Goal: Task Accomplishment & Management: Manage account settings

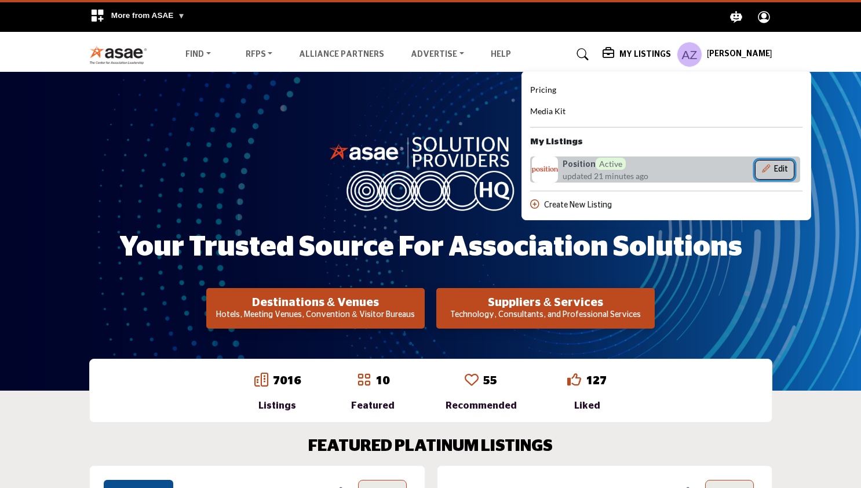
click at [782, 166] on button "Edit" at bounding box center [774, 170] width 39 height 20
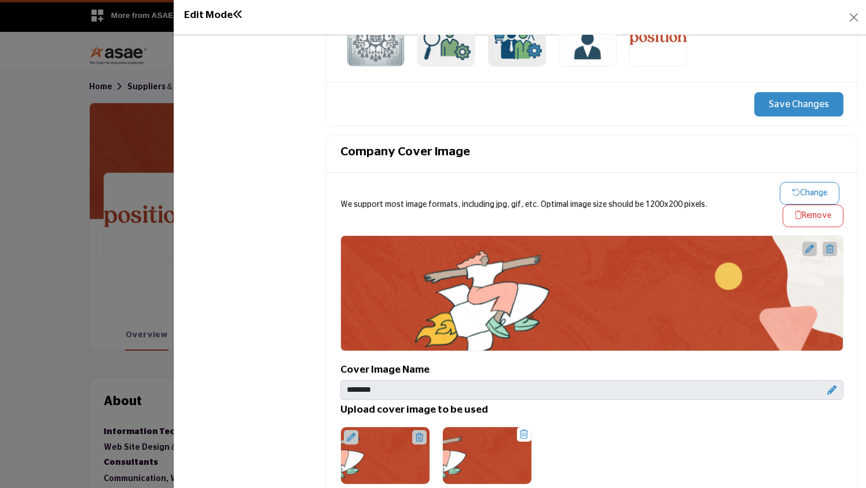
scroll to position [547, 0]
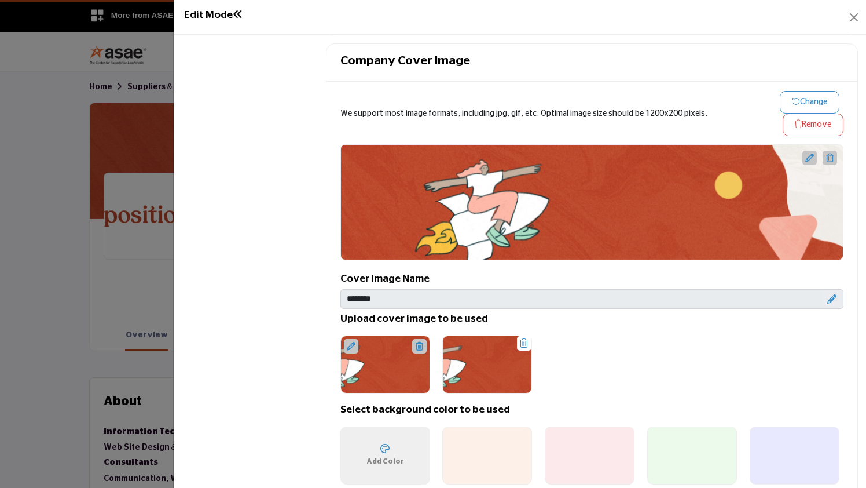
click at [792, 101] on icon "button" at bounding box center [796, 101] width 8 height 8
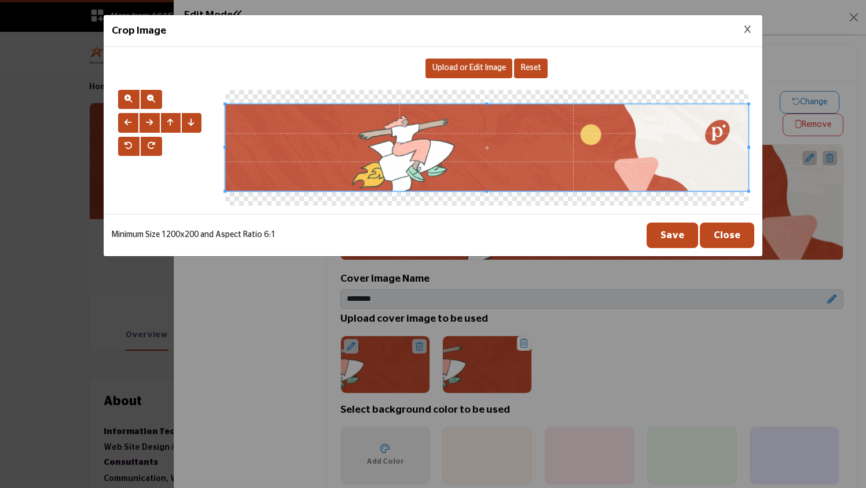
click at [453, 71] on span "Upload or Edit Image" at bounding box center [470, 68] width 74 height 8
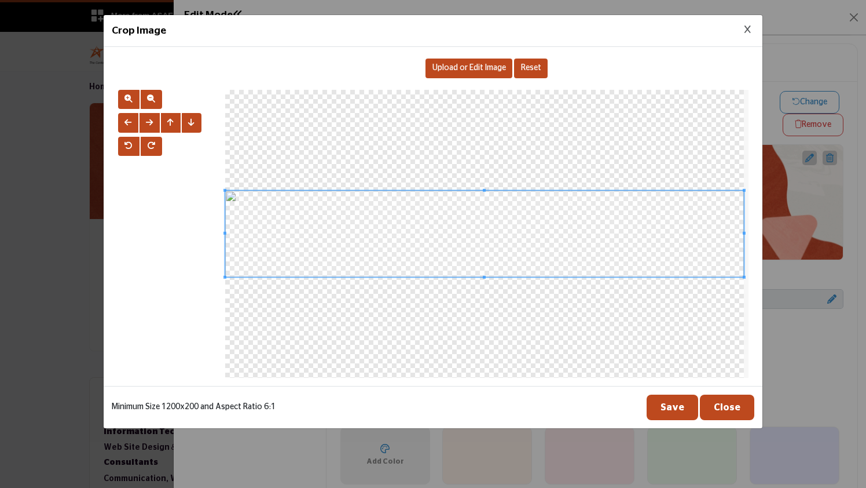
click at [678, 401] on button "Save" at bounding box center [673, 406] width 52 height 25
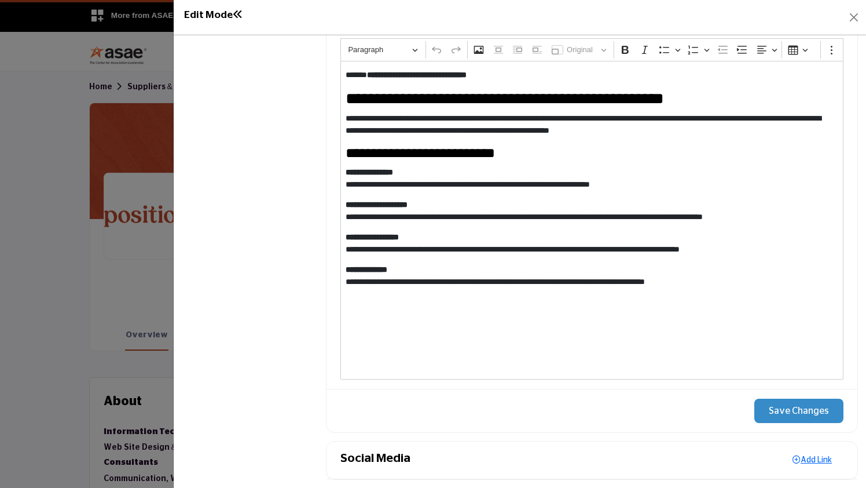
scroll to position [1223, 0]
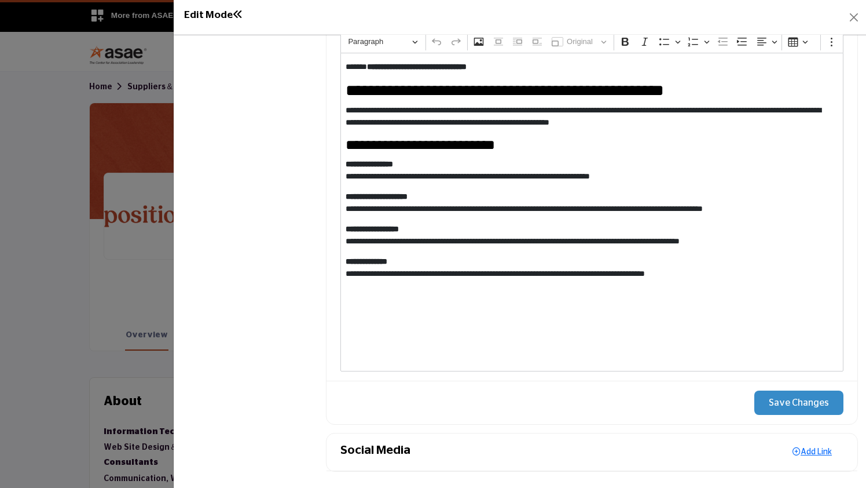
click at [796, 398] on button "Save Changes" at bounding box center [799, 402] width 89 height 24
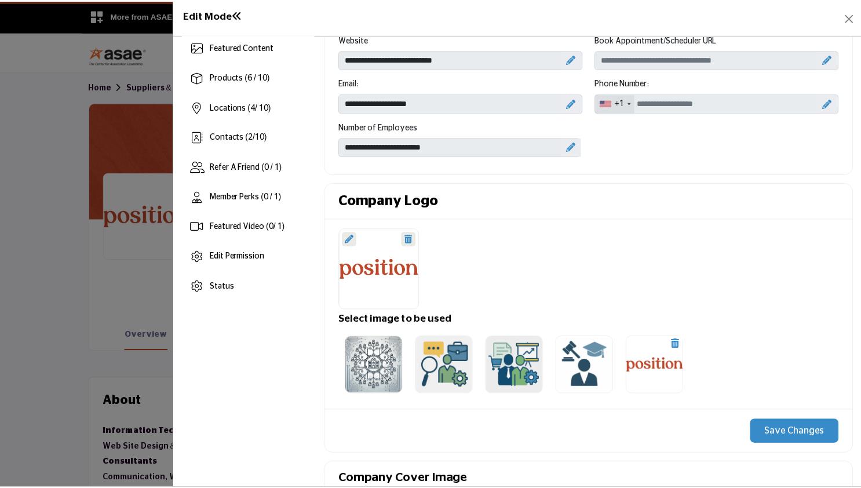
scroll to position [0, 0]
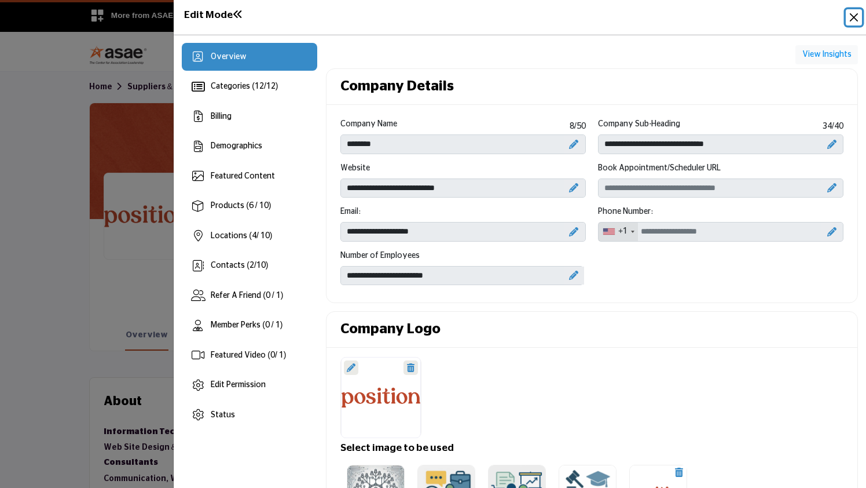
click at [857, 13] on button "Close" at bounding box center [854, 17] width 16 height 16
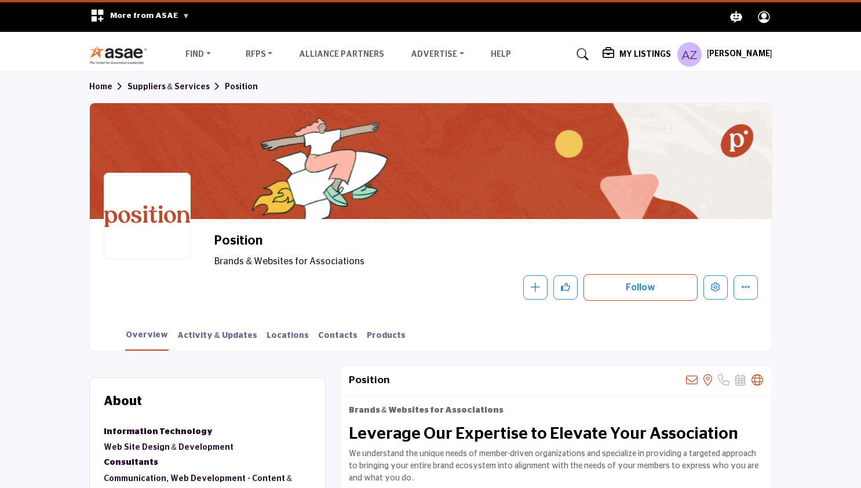
click at [669, 57] on h5 "My Listings" at bounding box center [645, 54] width 52 height 10
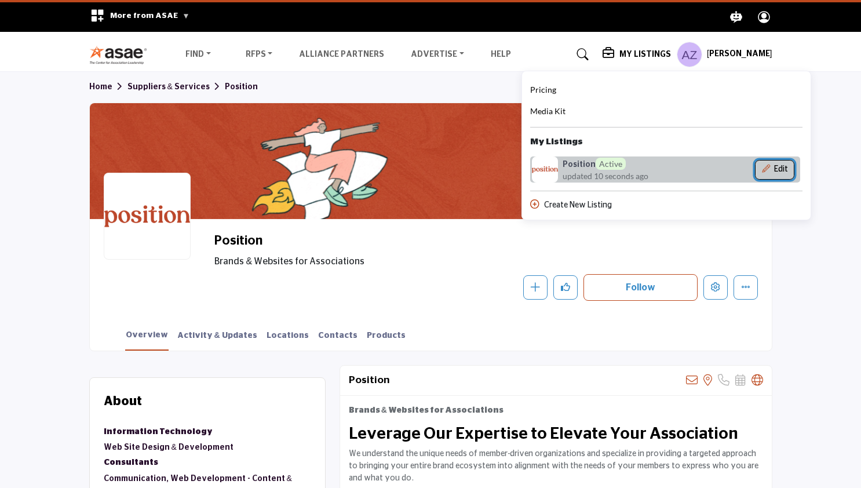
click at [773, 163] on button "Edit" at bounding box center [774, 170] width 39 height 20
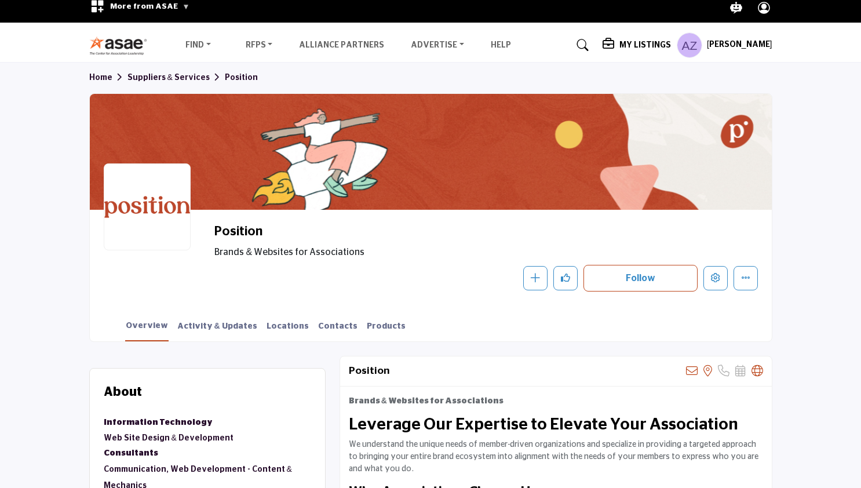
scroll to position [11, 0]
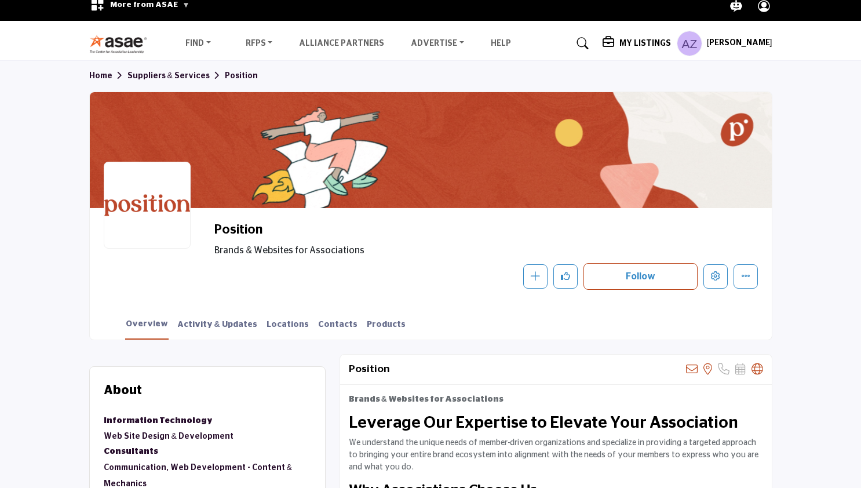
click at [651, 42] on h5 "My Listings" at bounding box center [645, 43] width 52 height 10
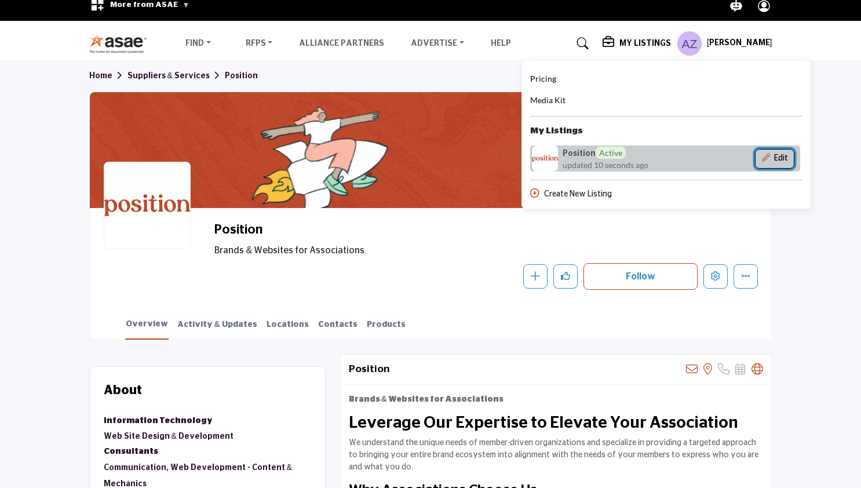
click at [782, 159] on button "Edit" at bounding box center [774, 159] width 39 height 20
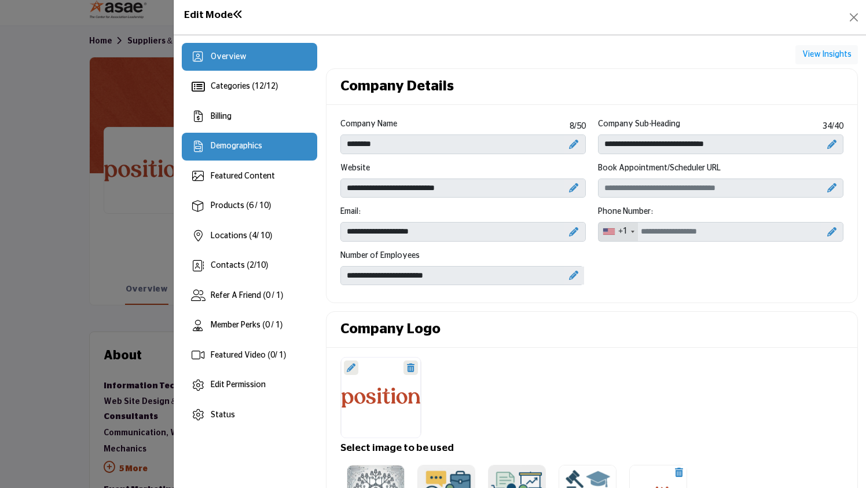
click at [255, 148] on span "Demographics" at bounding box center [237, 146] width 52 height 8
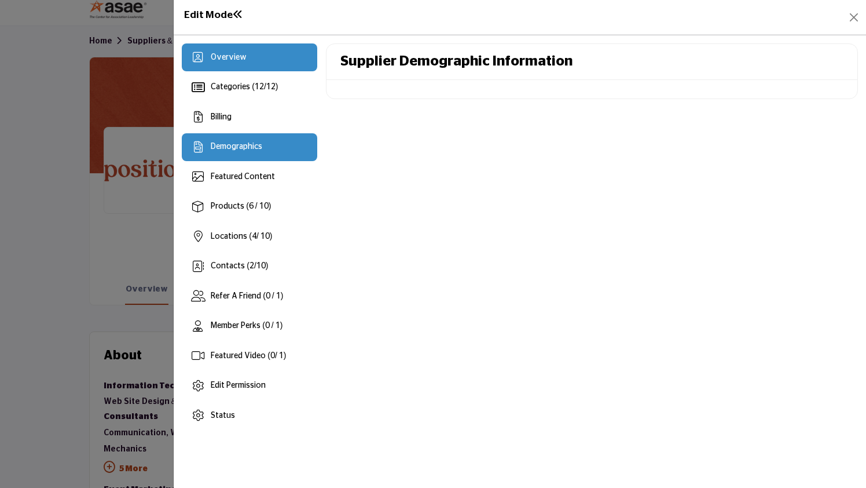
click at [228, 57] on span "Overview" at bounding box center [229, 57] width 36 height 8
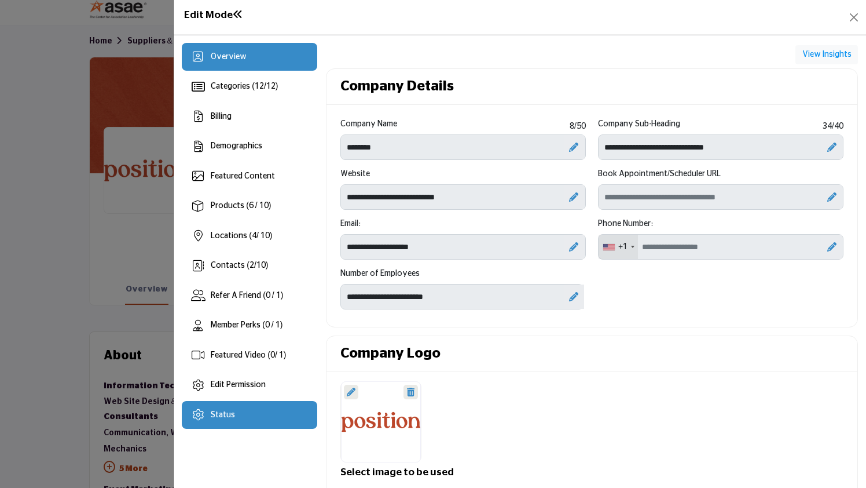
click at [211, 415] on span "Status" at bounding box center [223, 415] width 24 height 8
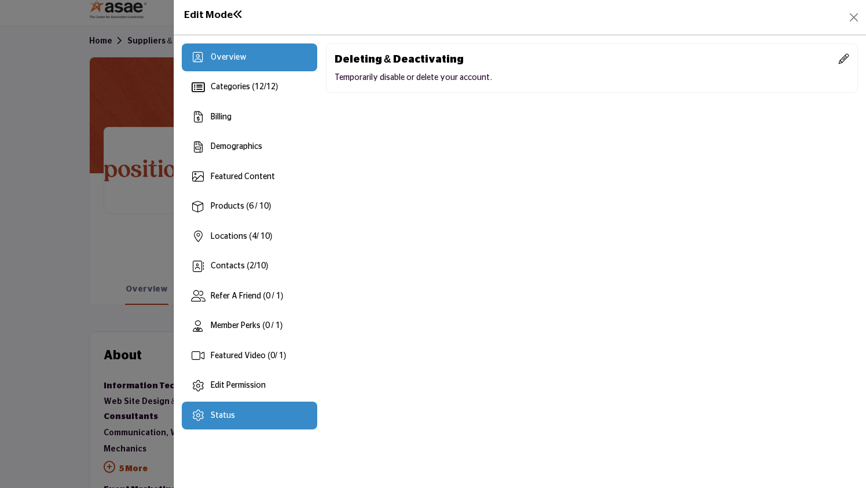
click at [247, 57] on div "Overview" at bounding box center [250, 57] width 136 height 28
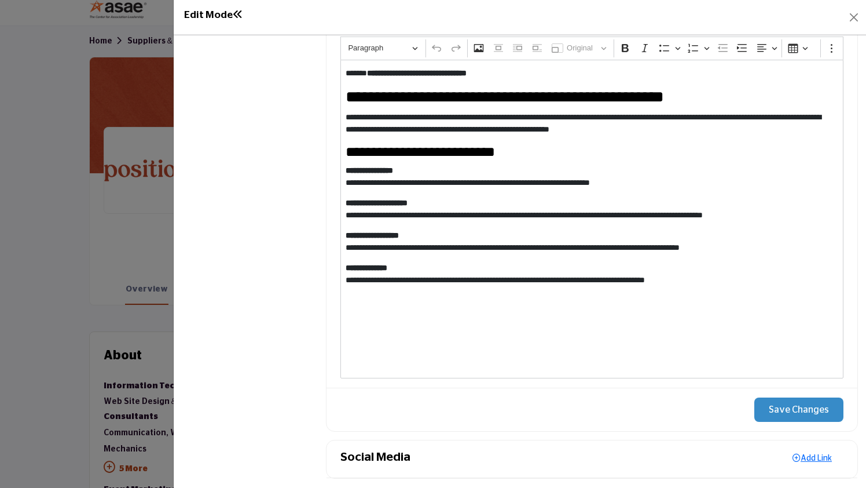
scroll to position [1254, 0]
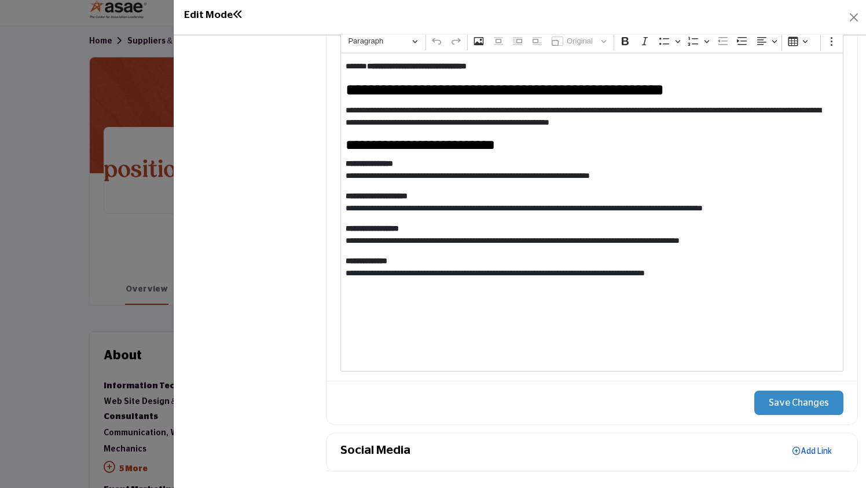
click at [814, 447] on link "Add Link" at bounding box center [812, 450] width 63 height 17
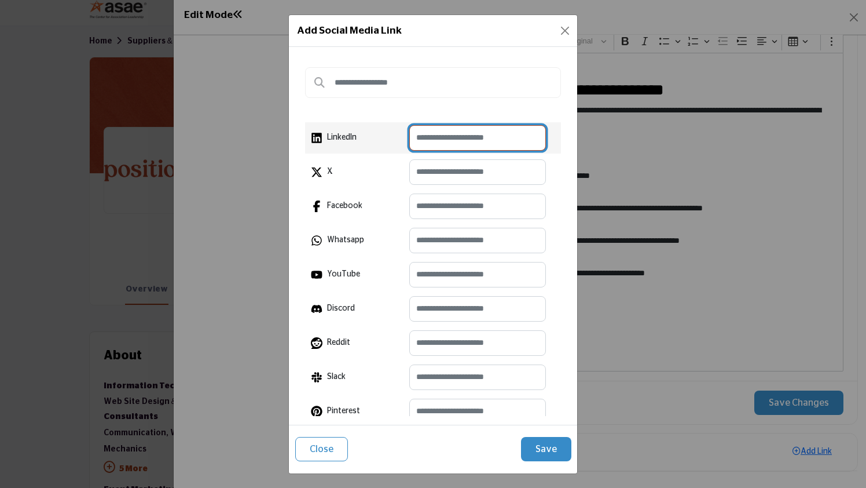
click at [435, 135] on input "text" at bounding box center [477, 137] width 137 height 25
paste input "**********"
type input "**********"
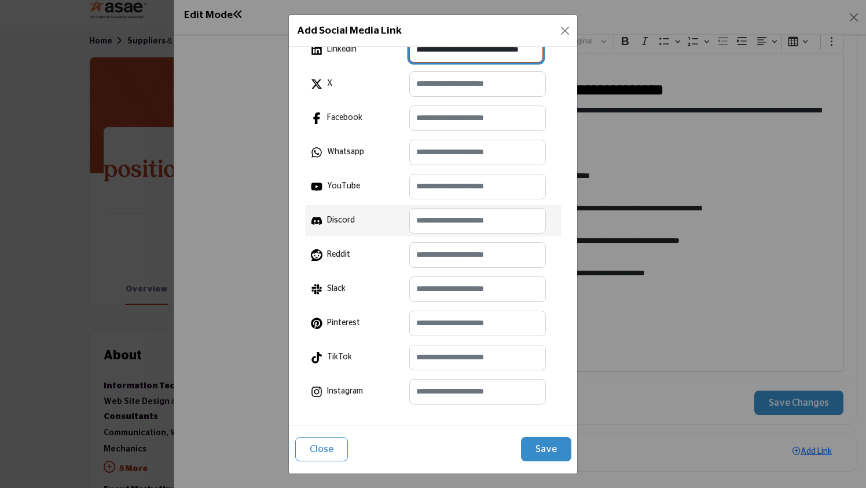
scroll to position [90, 0]
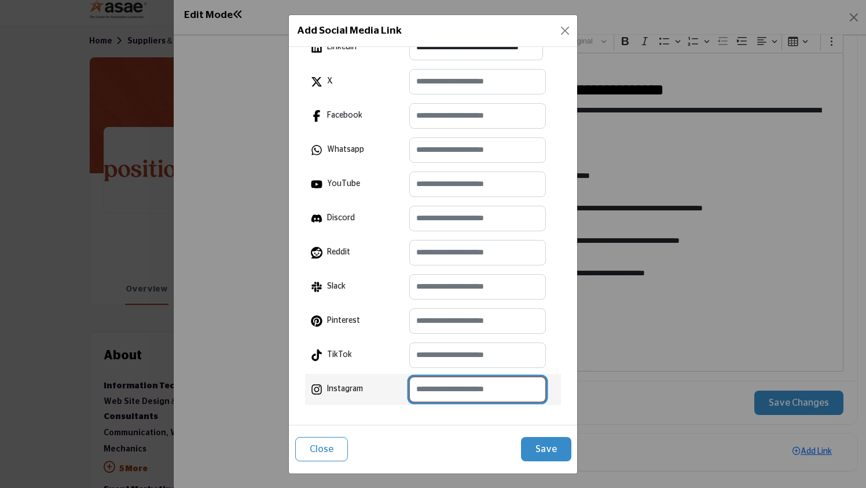
click at [439, 385] on input "text" at bounding box center [477, 388] width 137 height 25
paste input "**********"
type input "**********"
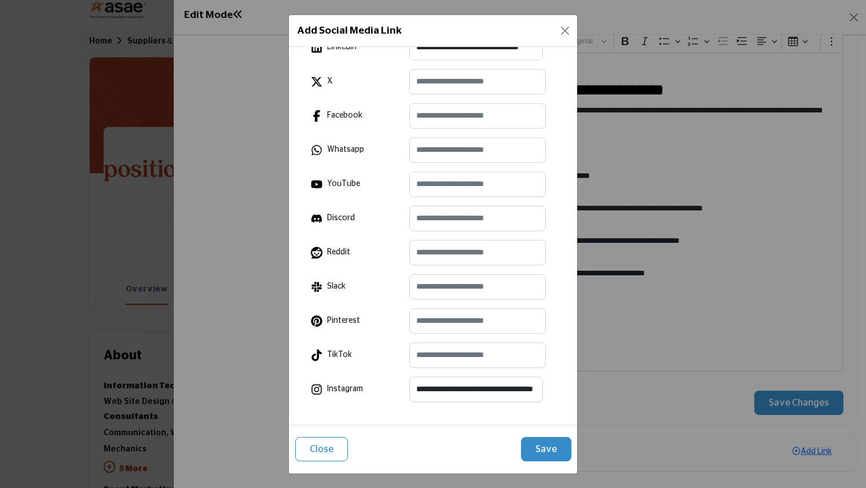
click at [550, 449] on button "Save" at bounding box center [546, 449] width 50 height 24
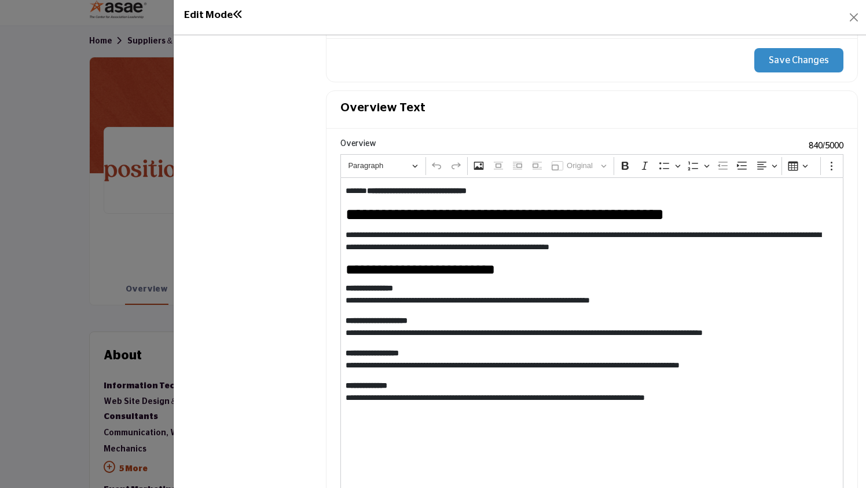
scroll to position [1371, 0]
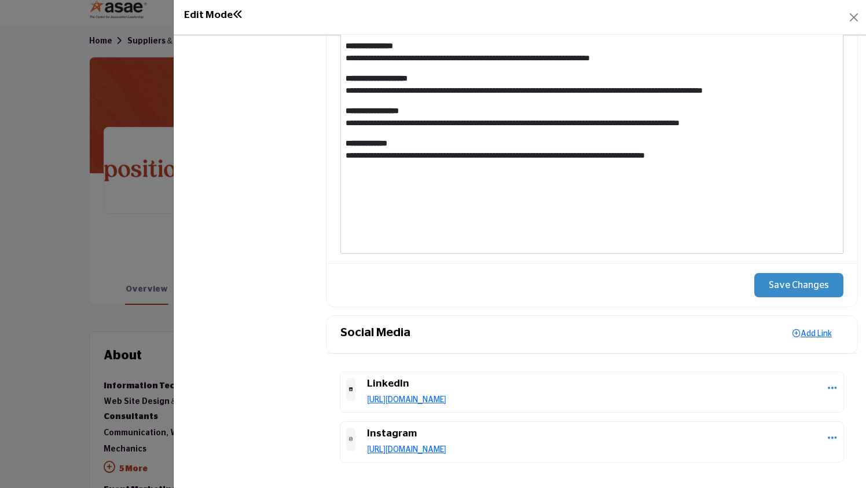
click at [776, 286] on button "Save Changes" at bounding box center [799, 285] width 89 height 24
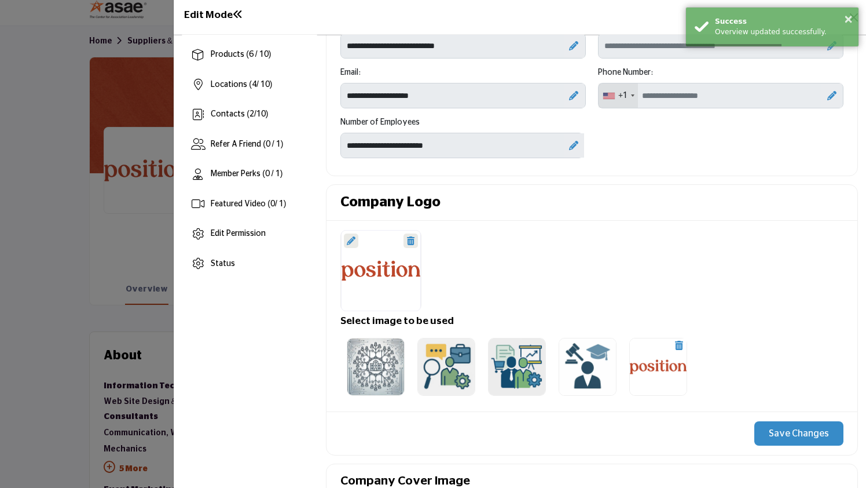
scroll to position [0, 0]
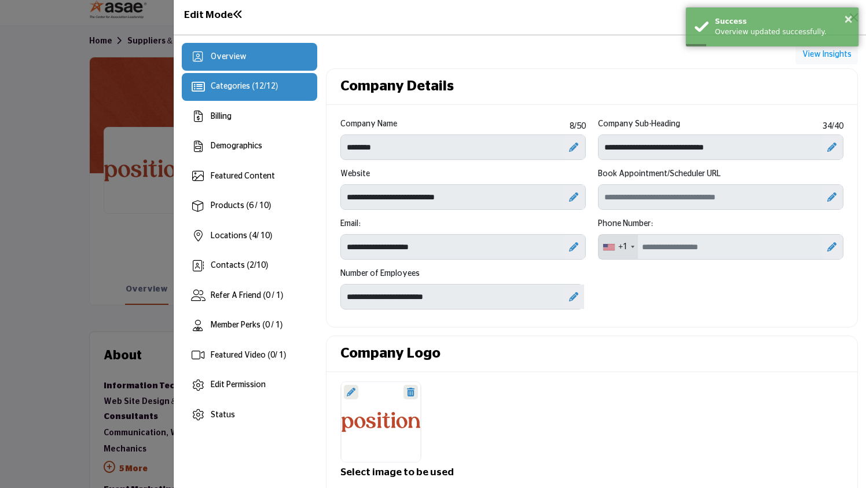
click at [260, 97] on div "Categories ( 12 / 12 )" at bounding box center [250, 87] width 136 height 28
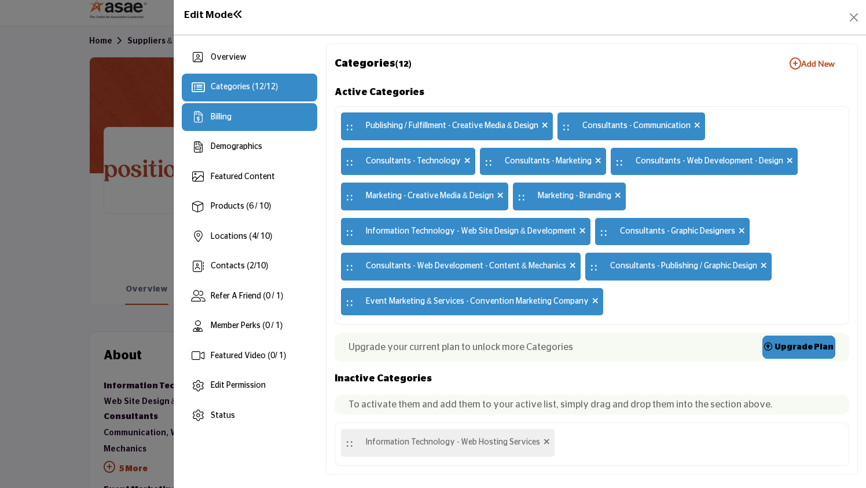
click at [247, 115] on div "Billing" at bounding box center [250, 117] width 136 height 28
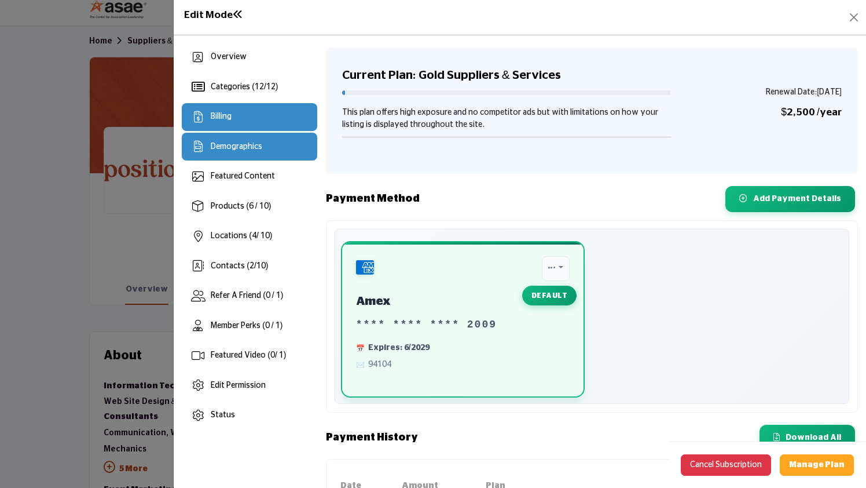
click at [258, 145] on span "Demographics" at bounding box center [237, 146] width 52 height 8
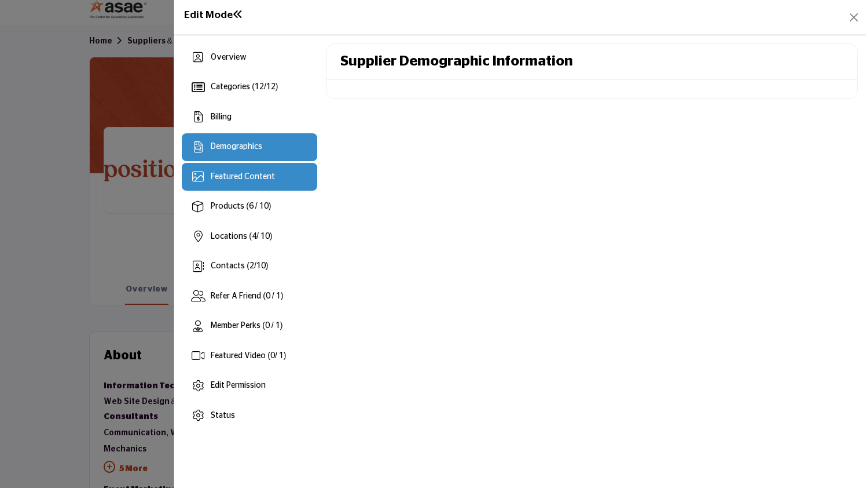
click at [285, 170] on div "Featured Content" at bounding box center [250, 177] width 136 height 28
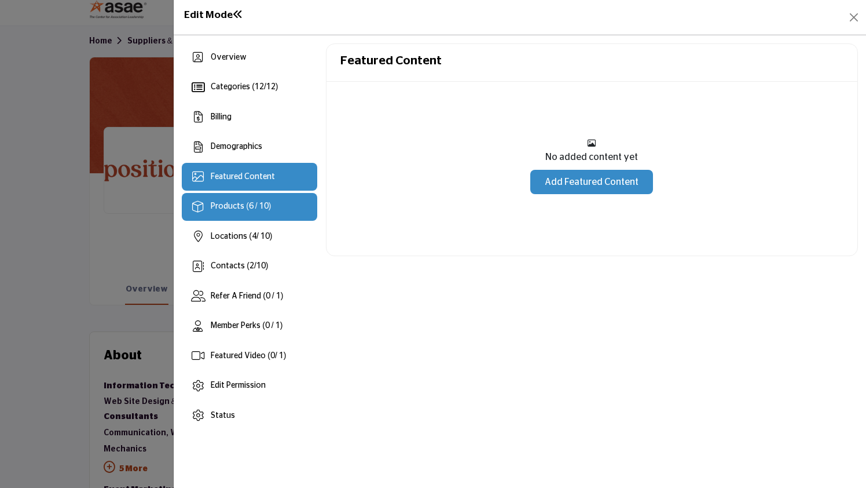
click at [243, 210] on span "Products (6 / 10)" at bounding box center [241, 206] width 60 height 8
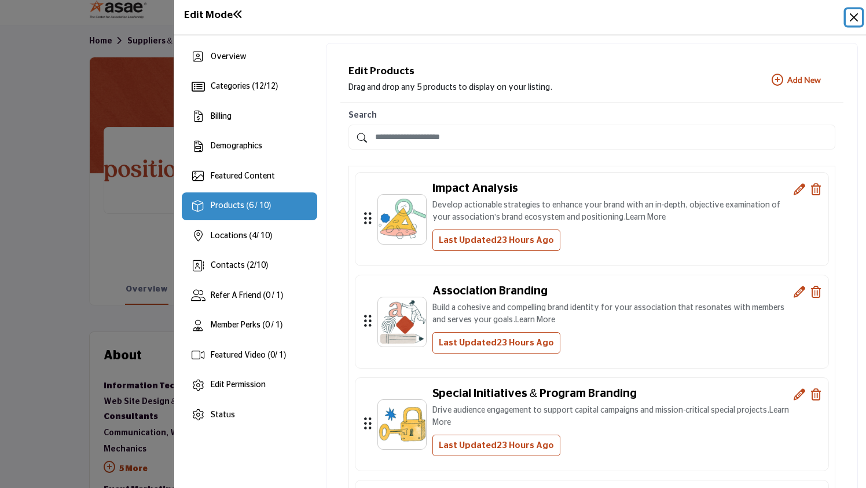
click at [849, 18] on button "Close" at bounding box center [854, 17] width 16 height 16
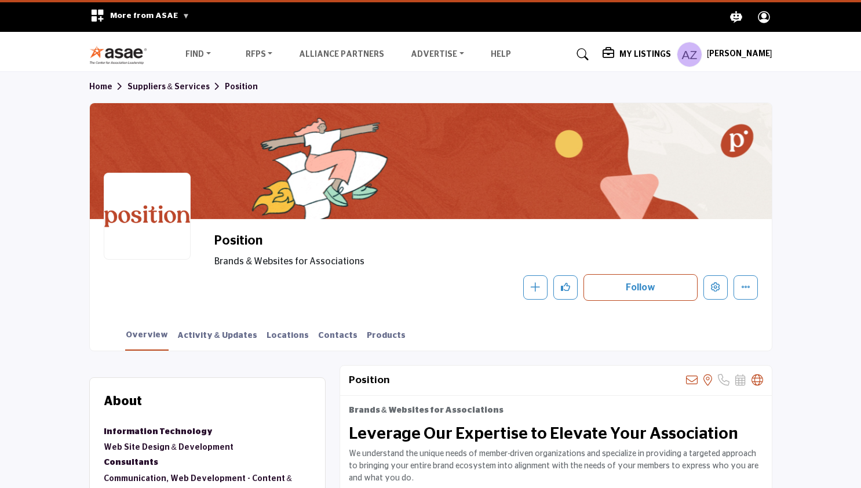
click at [141, 215] on div at bounding box center [147, 216] width 87 height 87
click at [650, 47] on div "My Listings Pricing Media Kit" at bounding box center [687, 54] width 170 height 25
click at [648, 53] on h5 "My Listings" at bounding box center [645, 54] width 52 height 10
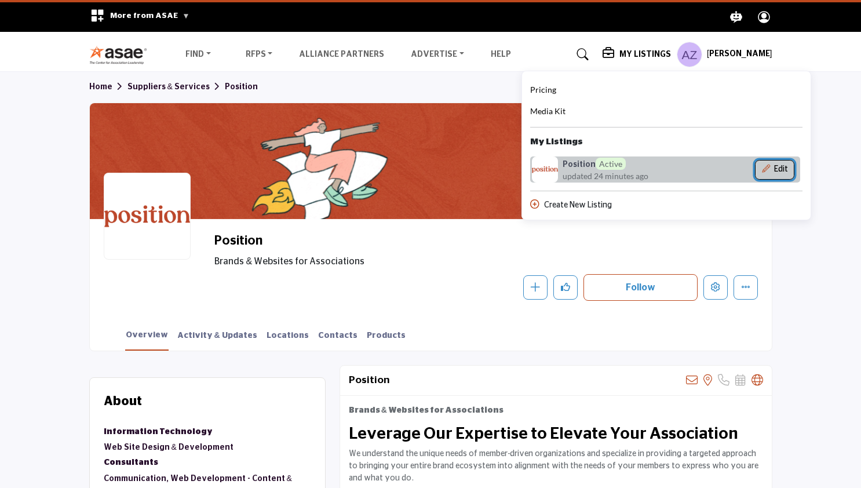
click at [778, 169] on button "Edit" at bounding box center [774, 170] width 39 height 20
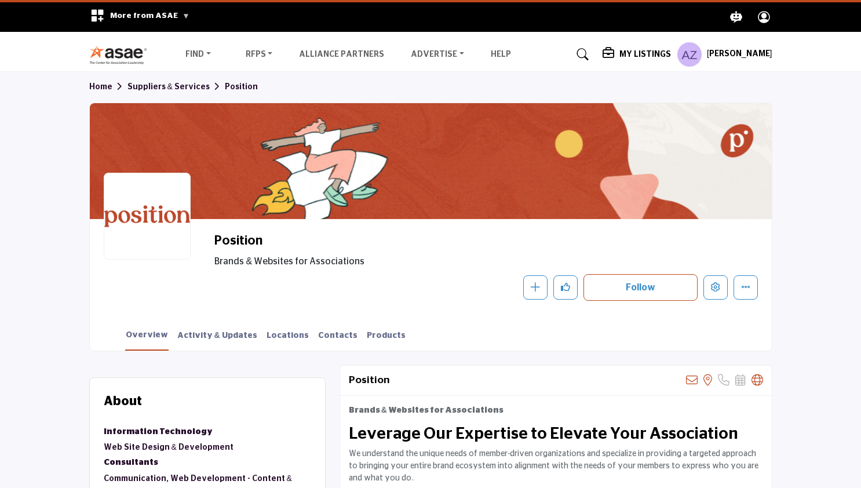
click at [652, 55] on h5 "My Listings" at bounding box center [645, 54] width 52 height 10
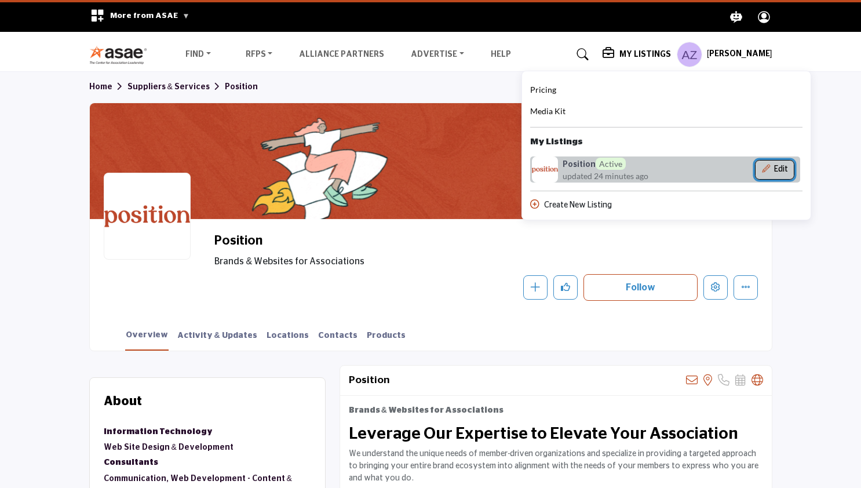
click at [768, 167] on button "Edit" at bounding box center [774, 170] width 39 height 20
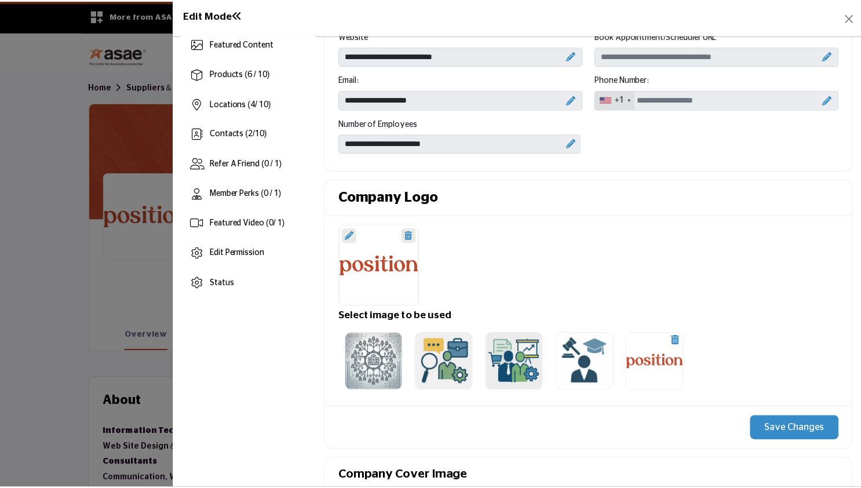
scroll to position [153, 0]
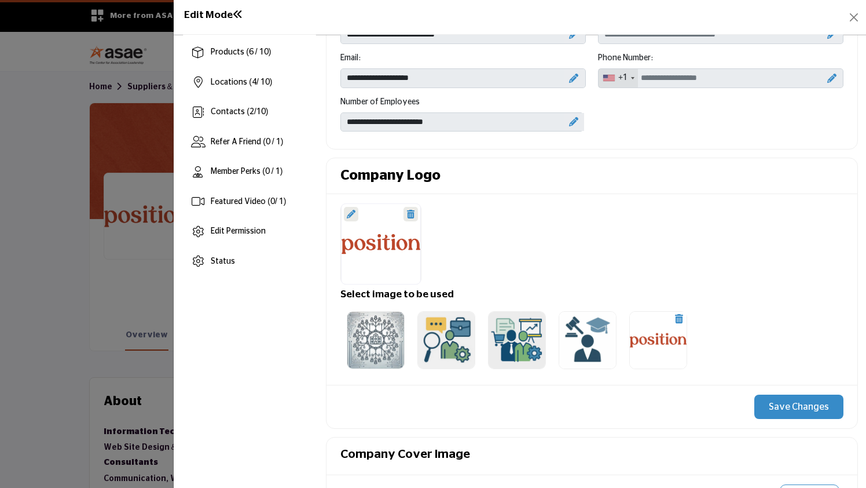
click at [350, 216] on icon at bounding box center [351, 214] width 9 height 9
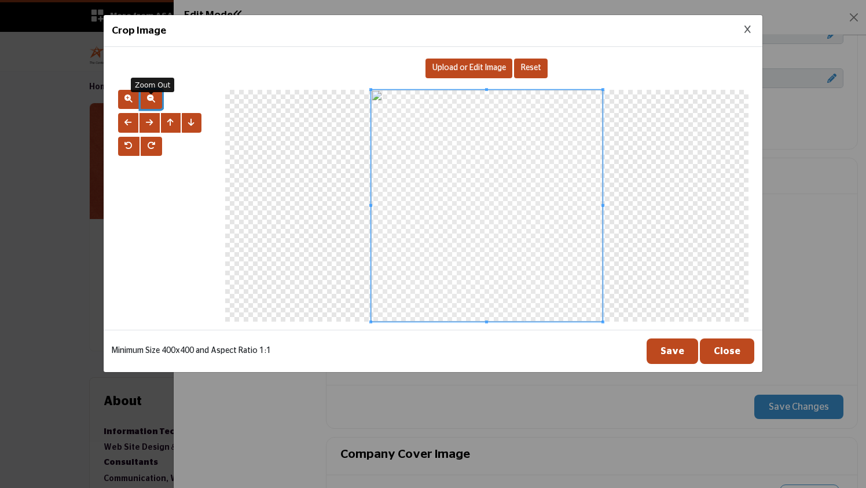
click at [155, 99] on span "button" at bounding box center [151, 98] width 8 height 8
click at [679, 356] on button "Save" at bounding box center [673, 350] width 52 height 25
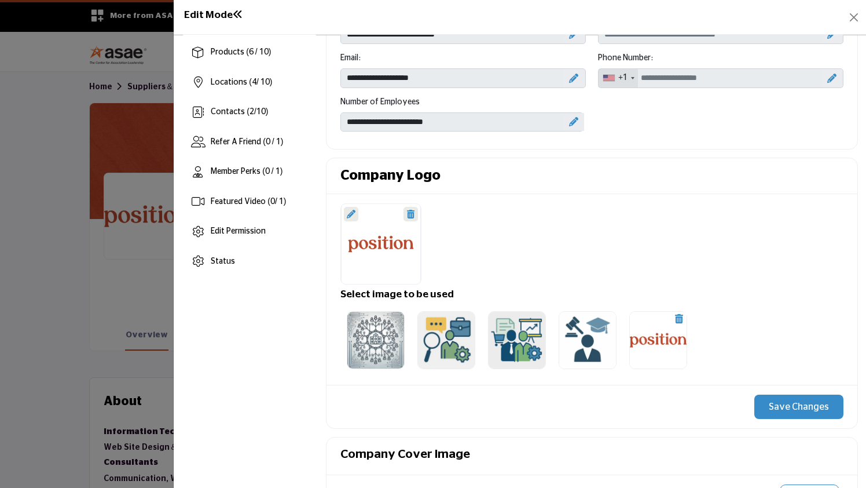
click at [804, 408] on button "Save Changes" at bounding box center [799, 406] width 89 height 24
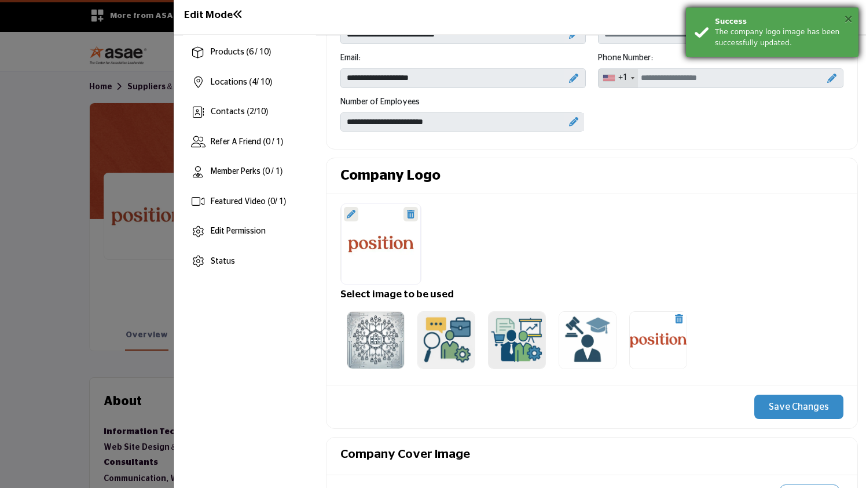
click at [852, 17] on button "×" at bounding box center [849, 19] width 10 height 12
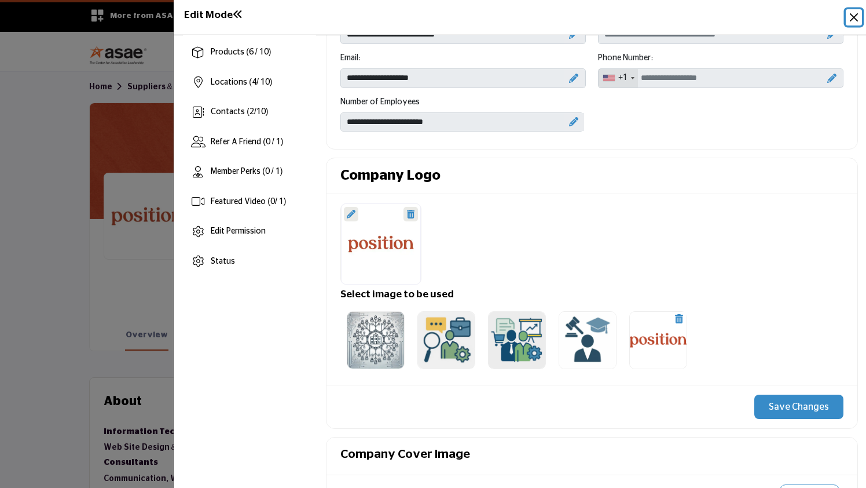
click at [852, 19] on button "Close" at bounding box center [854, 17] width 16 height 16
